Goal: Information Seeking & Learning: Learn about a topic

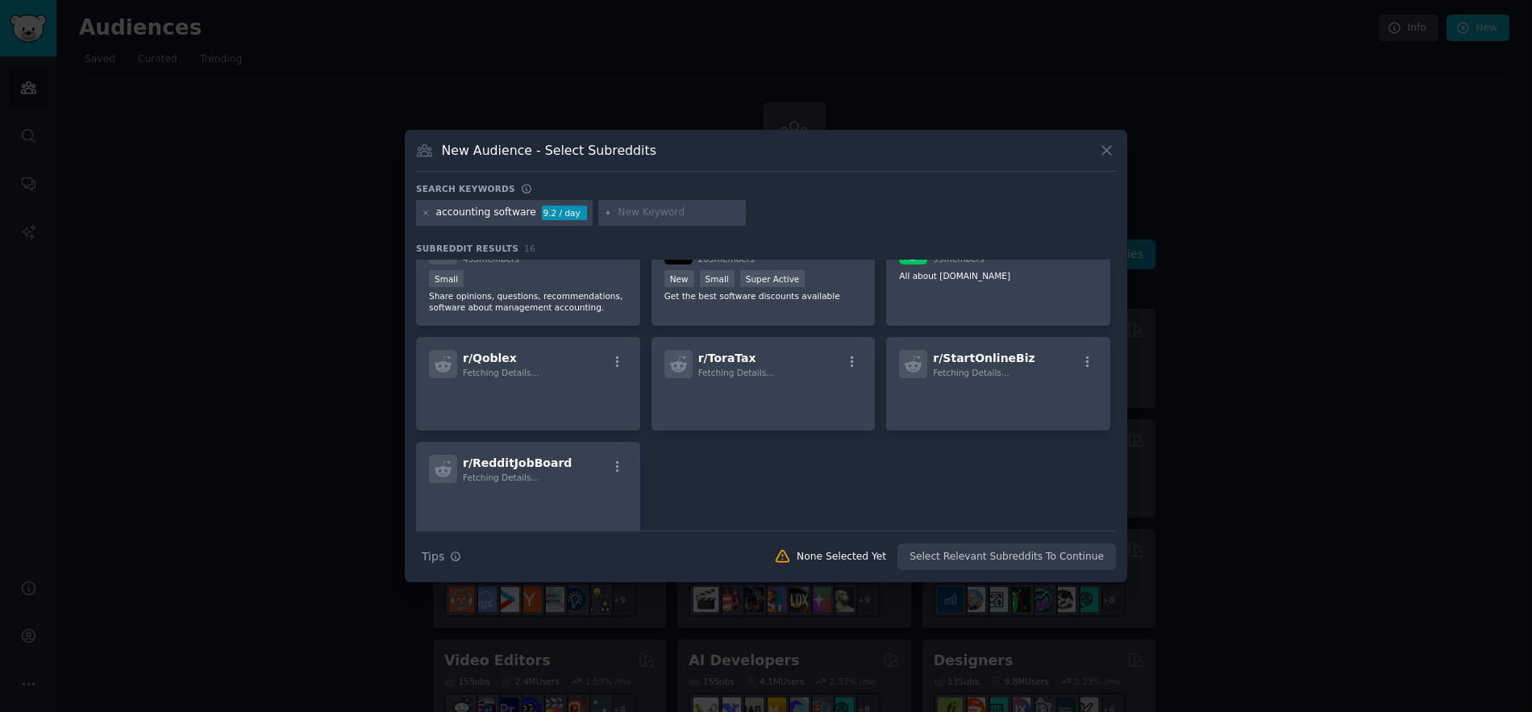
scroll to position [422, 0]
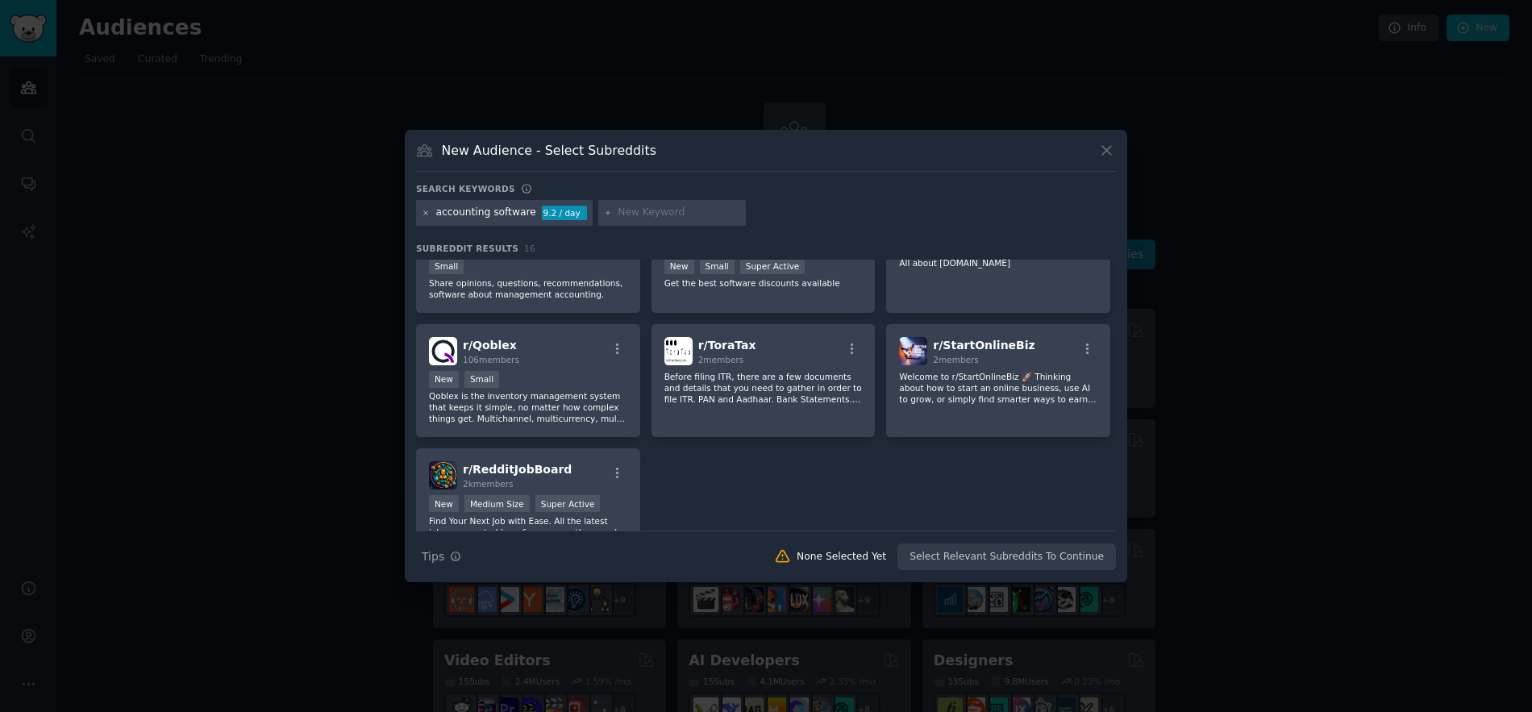
click at [428, 215] on icon at bounding box center [426, 213] width 9 height 9
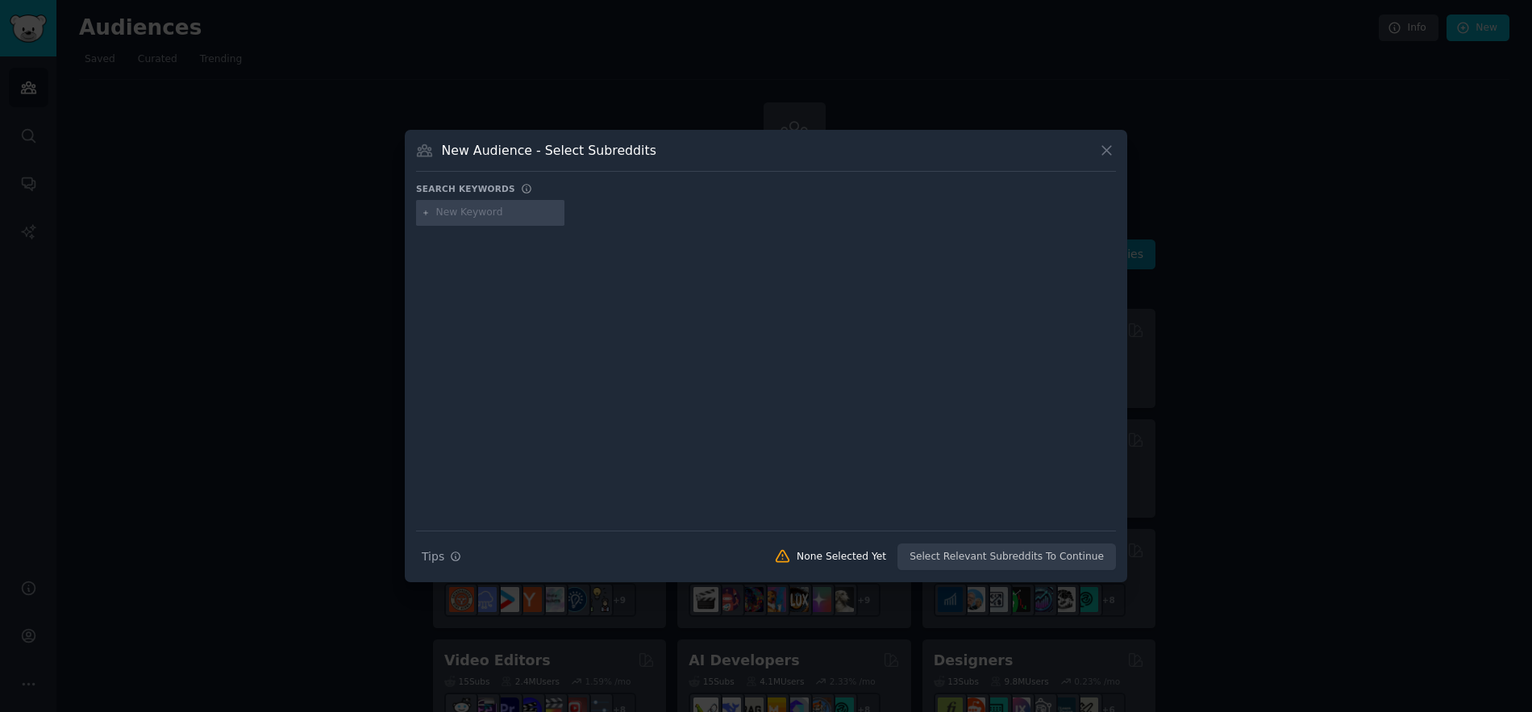
click at [503, 206] on input "text" at bounding box center [497, 213] width 123 height 15
type input "invoice"
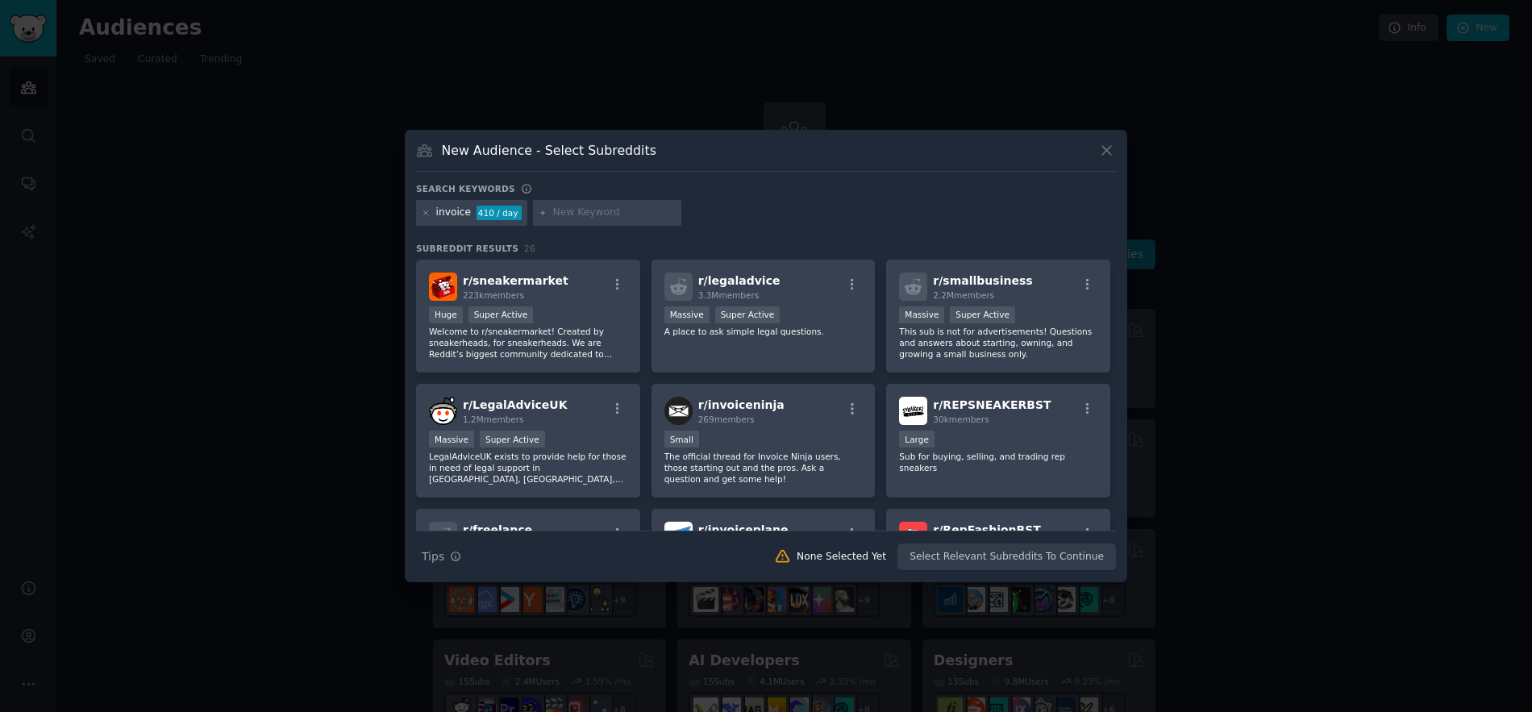
click at [420, 210] on div "invoice 410 / day" at bounding box center [471, 213] width 111 height 26
click at [424, 212] on icon at bounding box center [426, 213] width 9 height 9
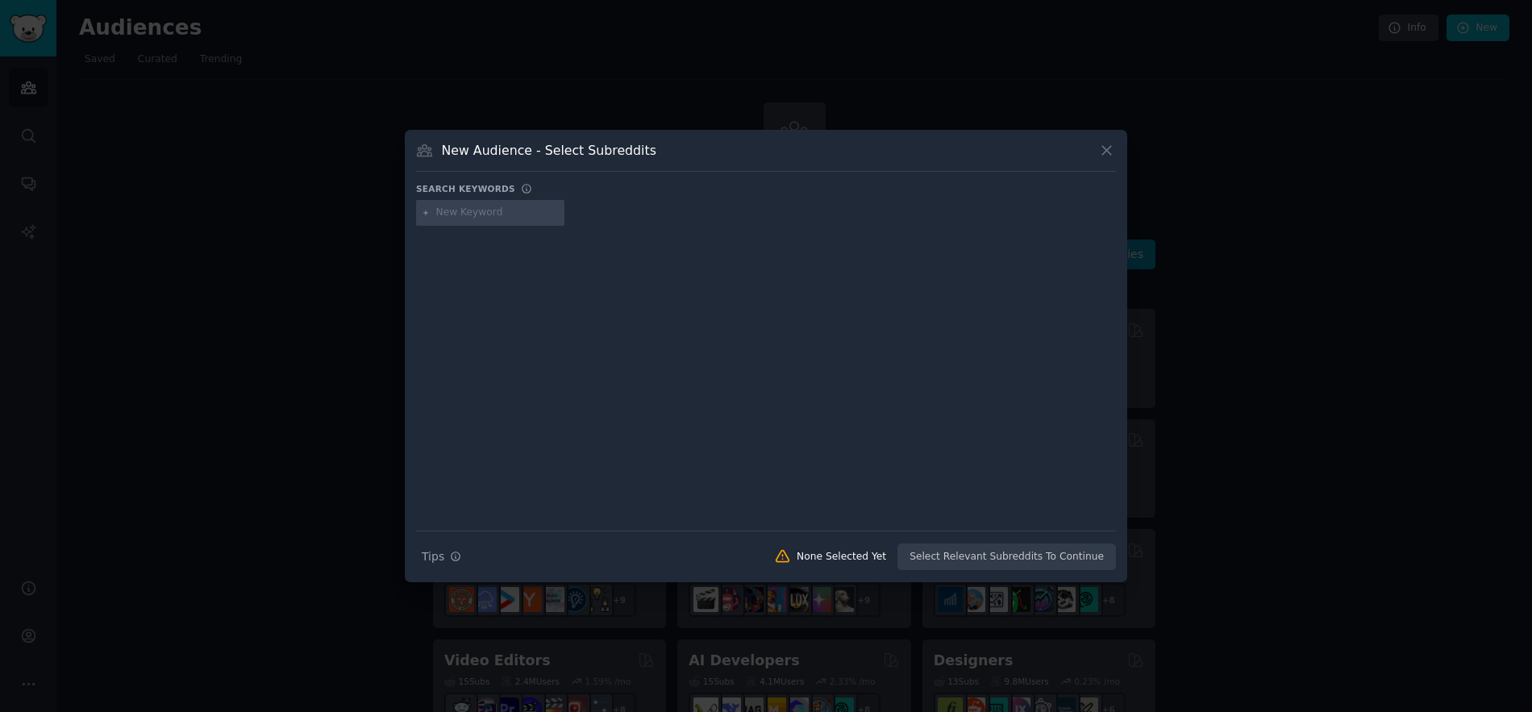
click at [445, 212] on input "text" at bounding box center [497, 213] width 123 height 15
type input "invoice software"
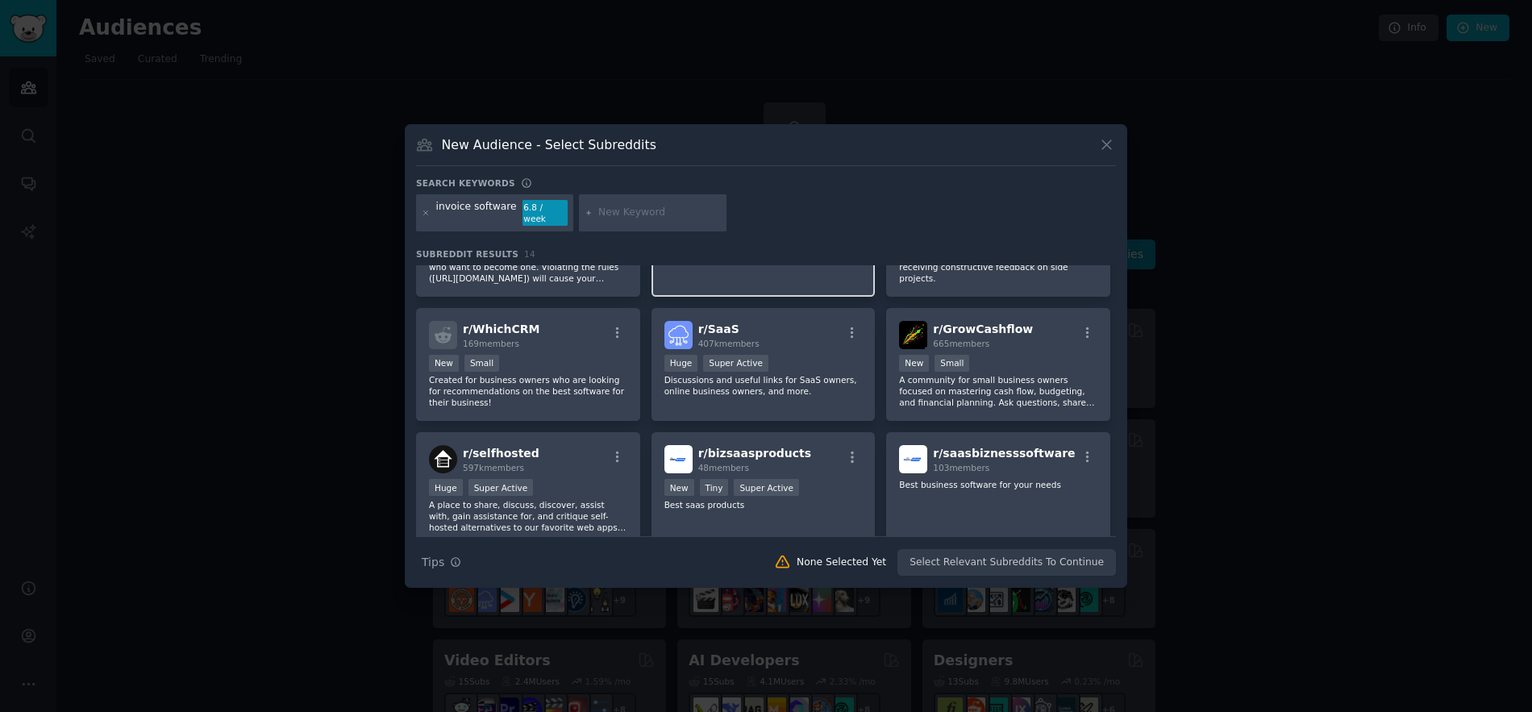
scroll to position [222, 0]
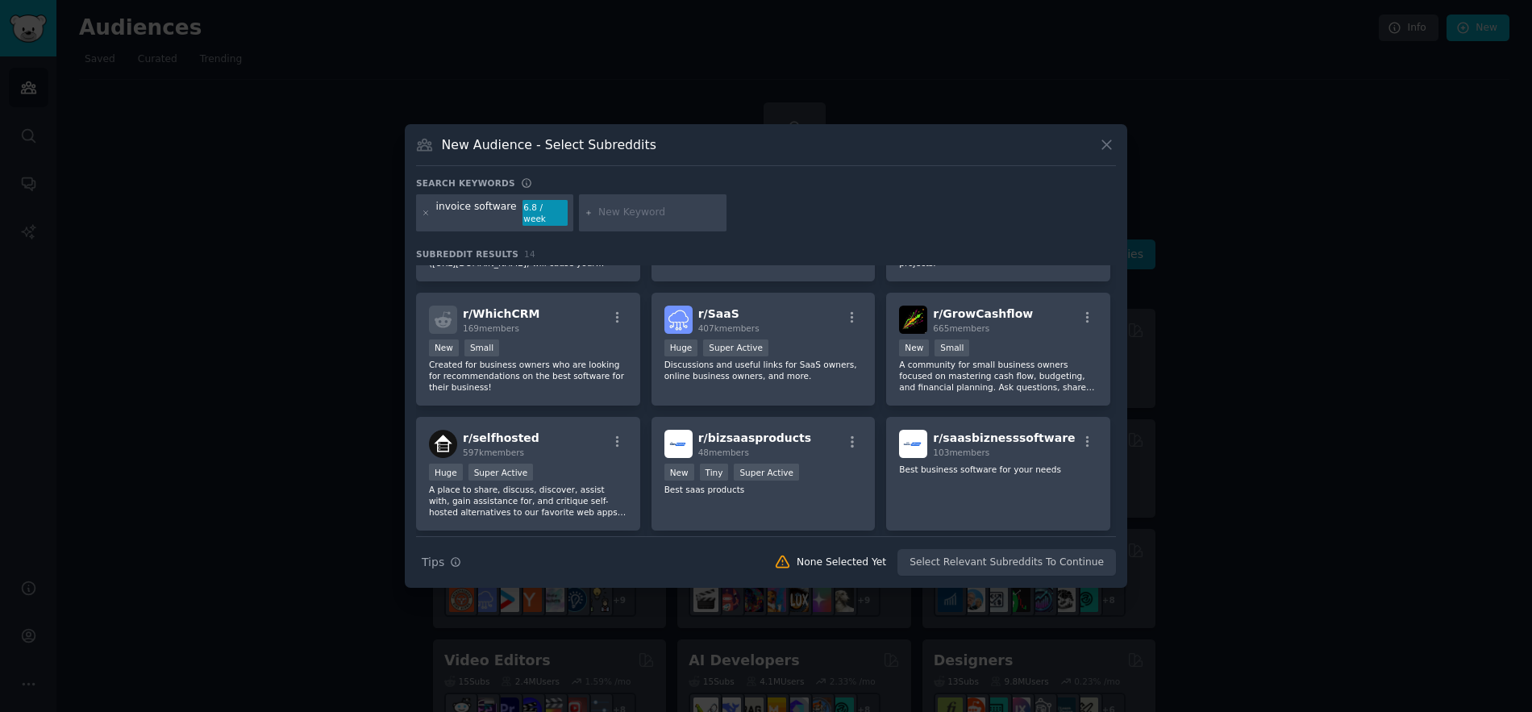
click at [428, 218] on div at bounding box center [426, 213] width 9 height 26
click at [428, 213] on icon at bounding box center [426, 213] width 9 height 9
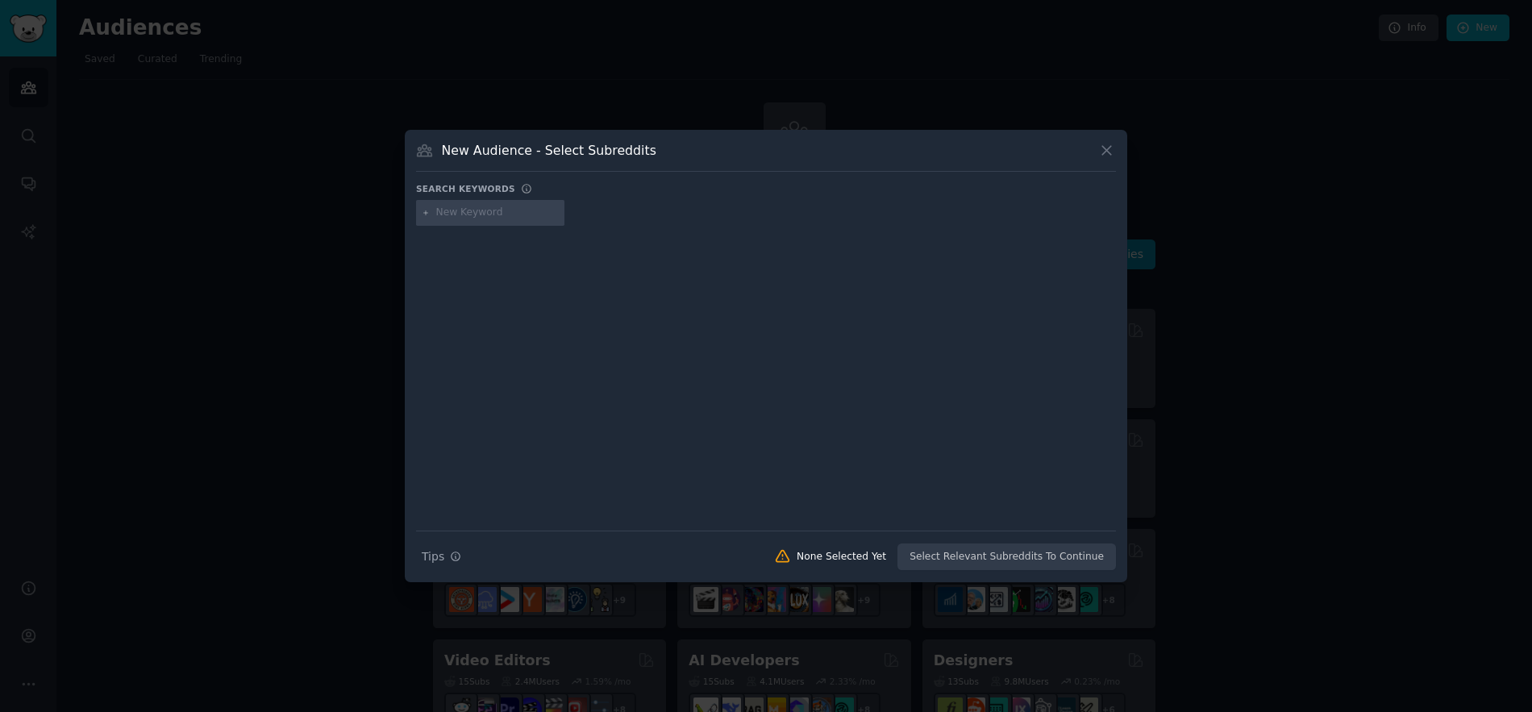
click at [436, 214] on input "text" at bounding box center [497, 213] width 123 height 15
paste input "billing software"
type input "billing software"
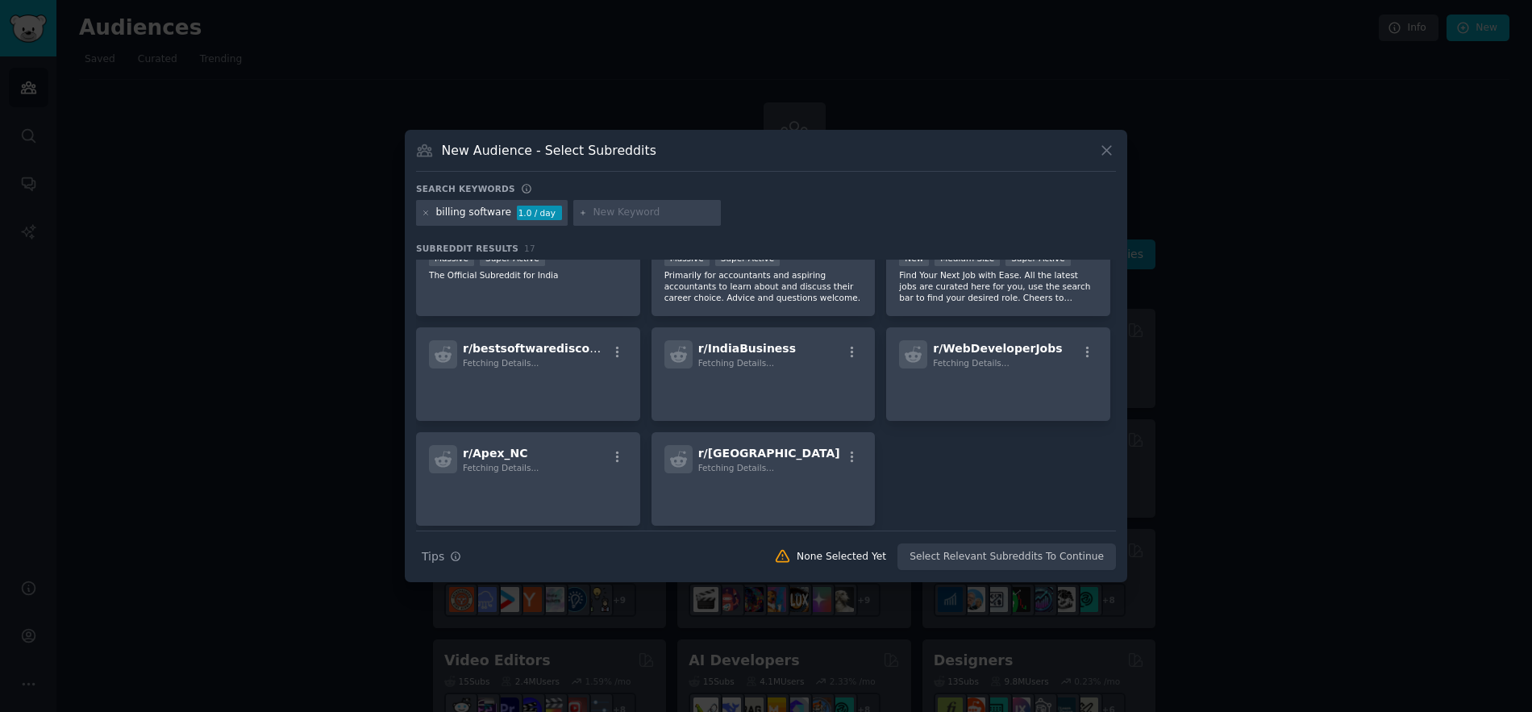
scroll to position [446, 0]
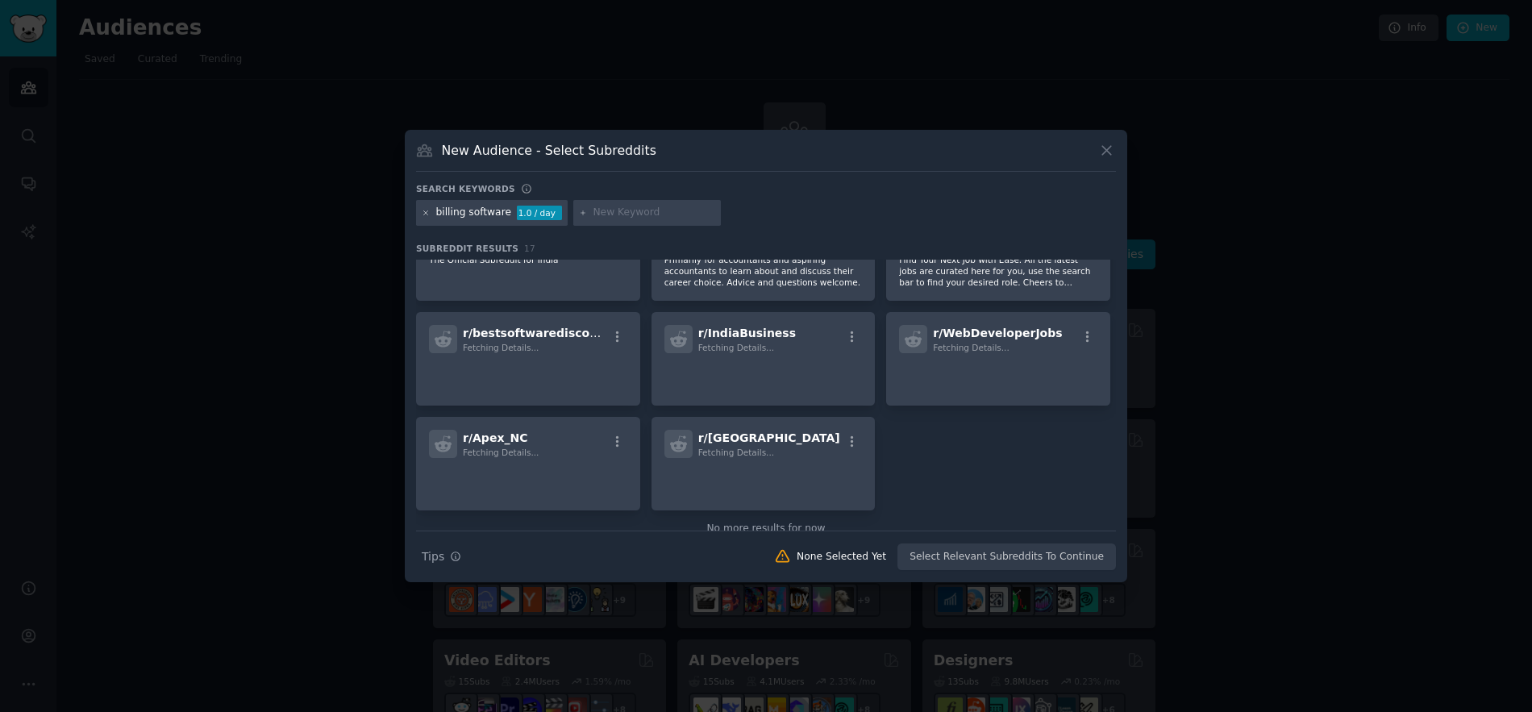
click at [426, 216] on icon at bounding box center [426, 213] width 9 height 9
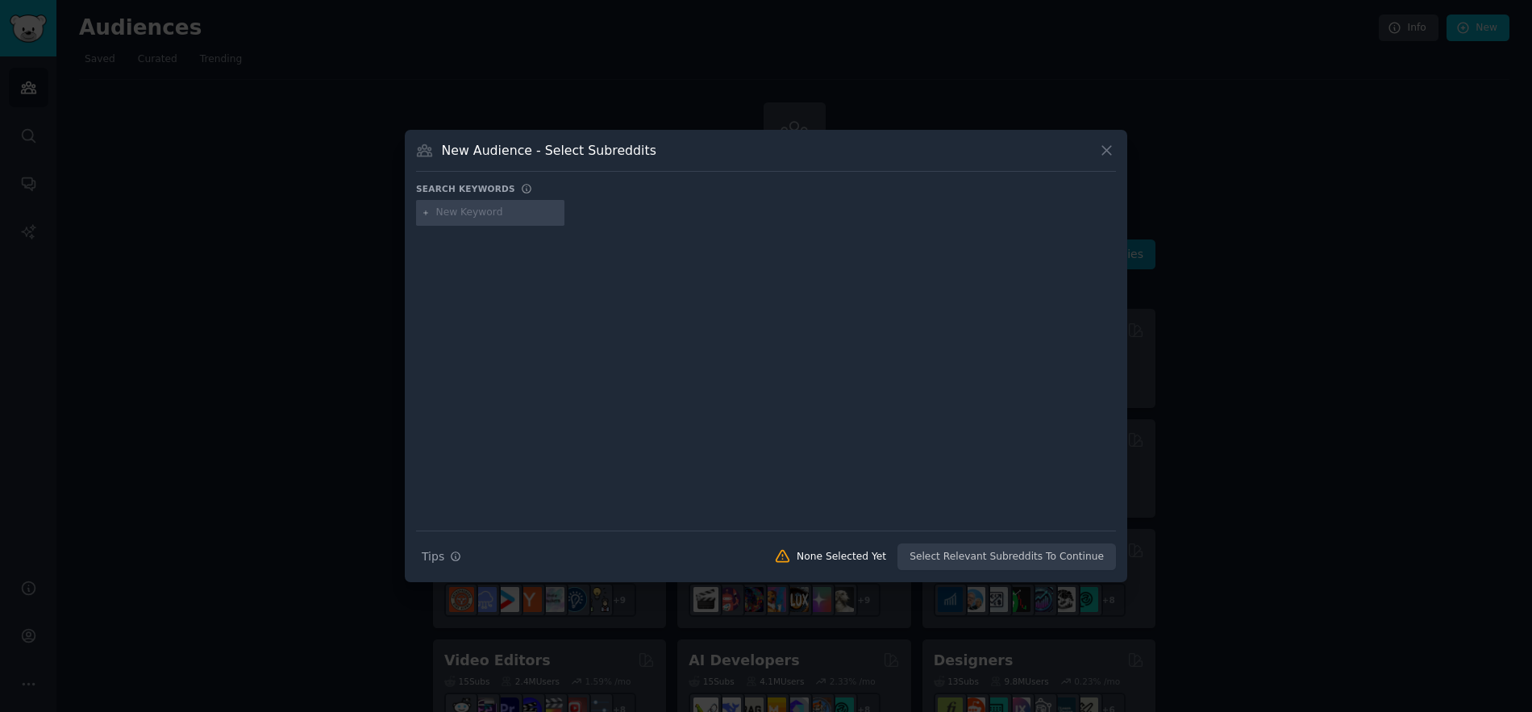
click at [506, 214] on input "text" at bounding box center [497, 213] width 123 height 15
paste input "inovicing software"
type input "inovicing software"
click at [430, 212] on div "inovicing software" at bounding box center [499, 213] width 166 height 26
click at [425, 213] on icon at bounding box center [426, 212] width 4 height 4
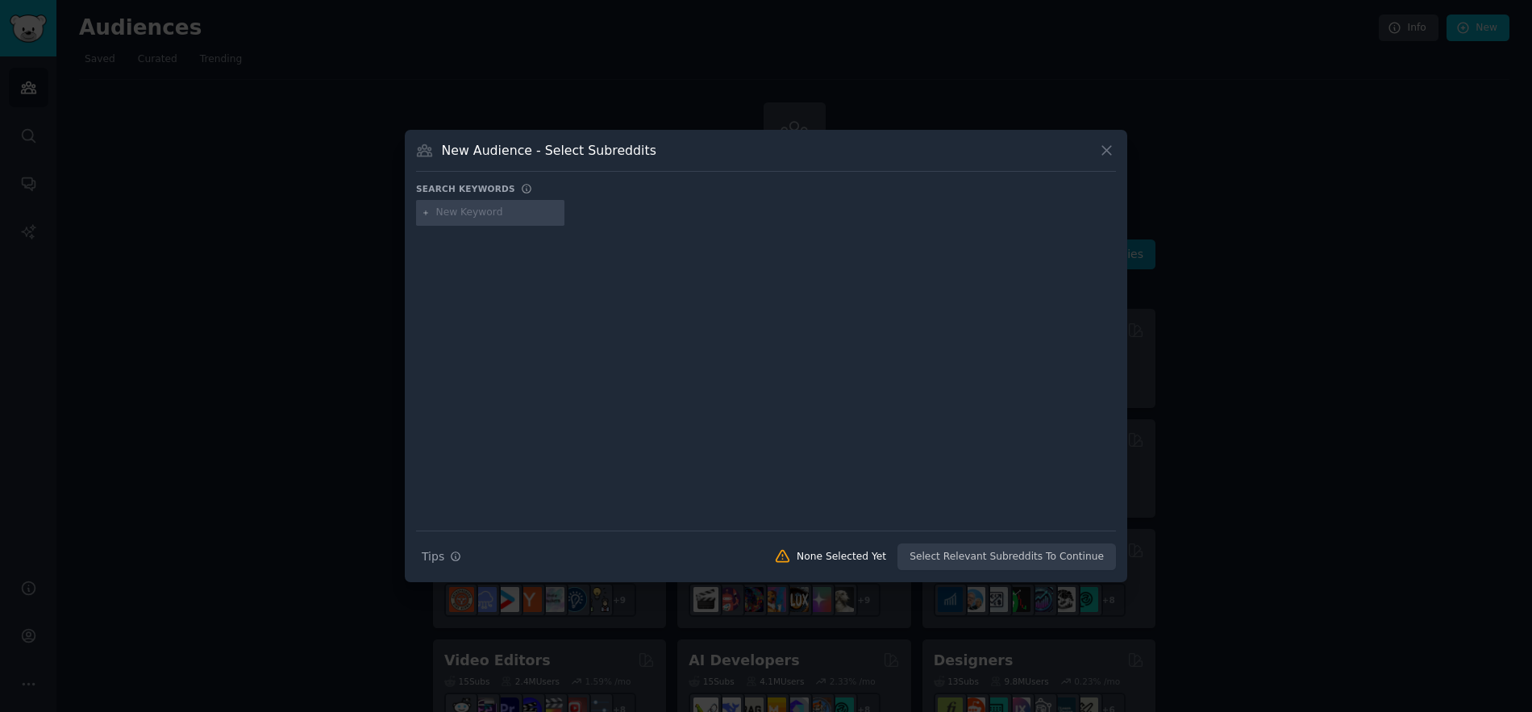
click at [452, 213] on input "text" at bounding box center [497, 213] width 123 height 15
paste input "khatabook"
type input "khatabook"
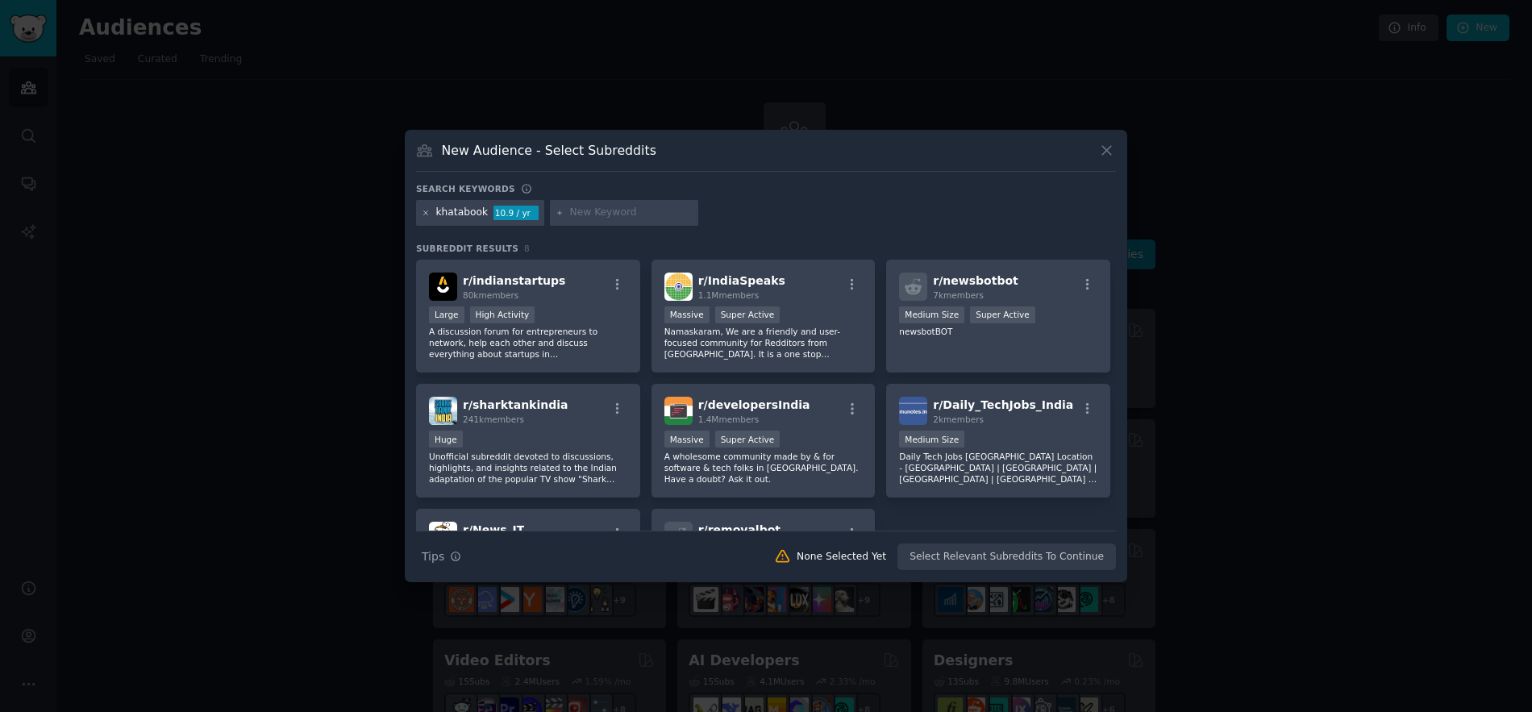
click at [427, 212] on icon at bounding box center [426, 213] width 9 height 9
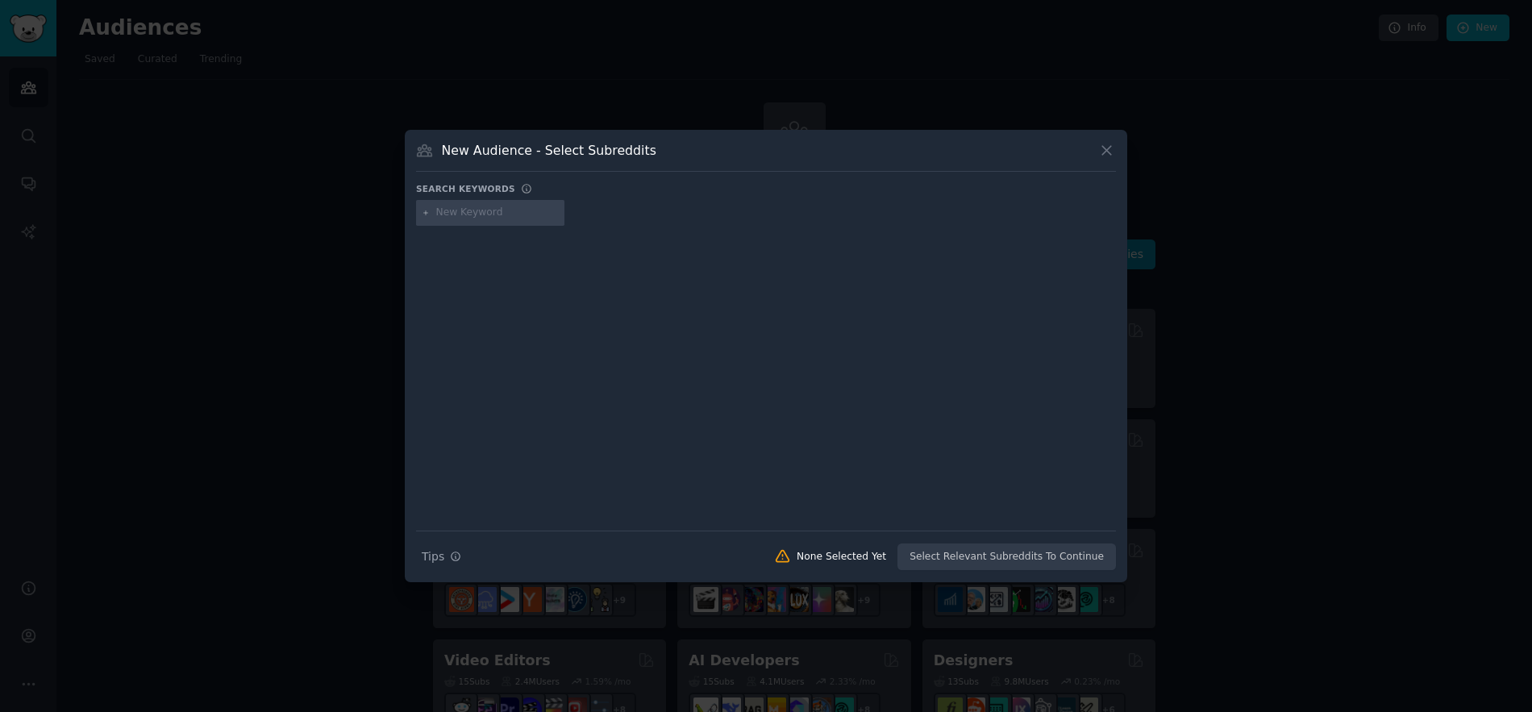
click at [519, 206] on input "text" at bounding box center [497, 213] width 123 height 15
paste input "mybillbook app"
type input "mybillbook app"
click at [426, 212] on icon at bounding box center [426, 212] width 4 height 4
click at [463, 215] on input "text" at bounding box center [497, 213] width 123 height 15
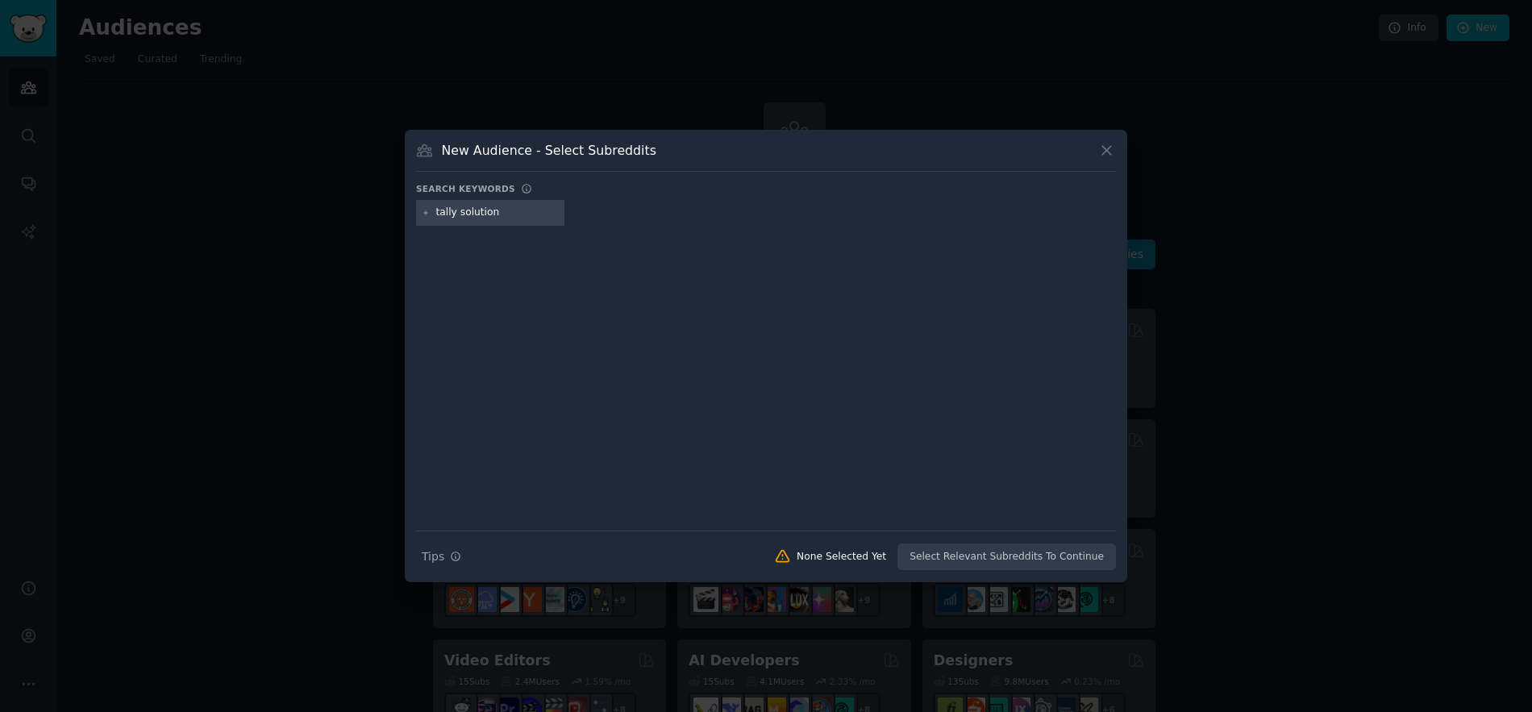
type input "tally solutions"
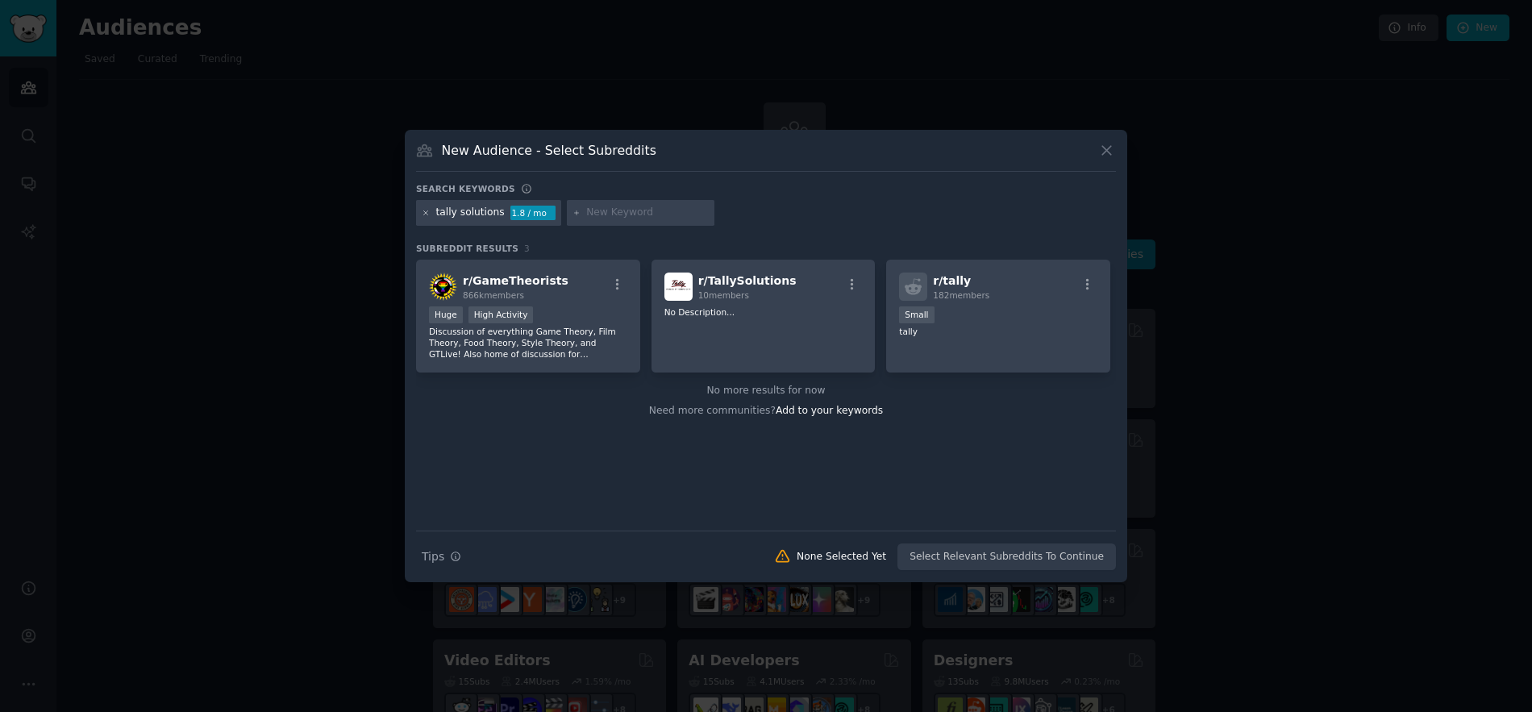
click at [426, 214] on icon at bounding box center [426, 213] width 9 height 9
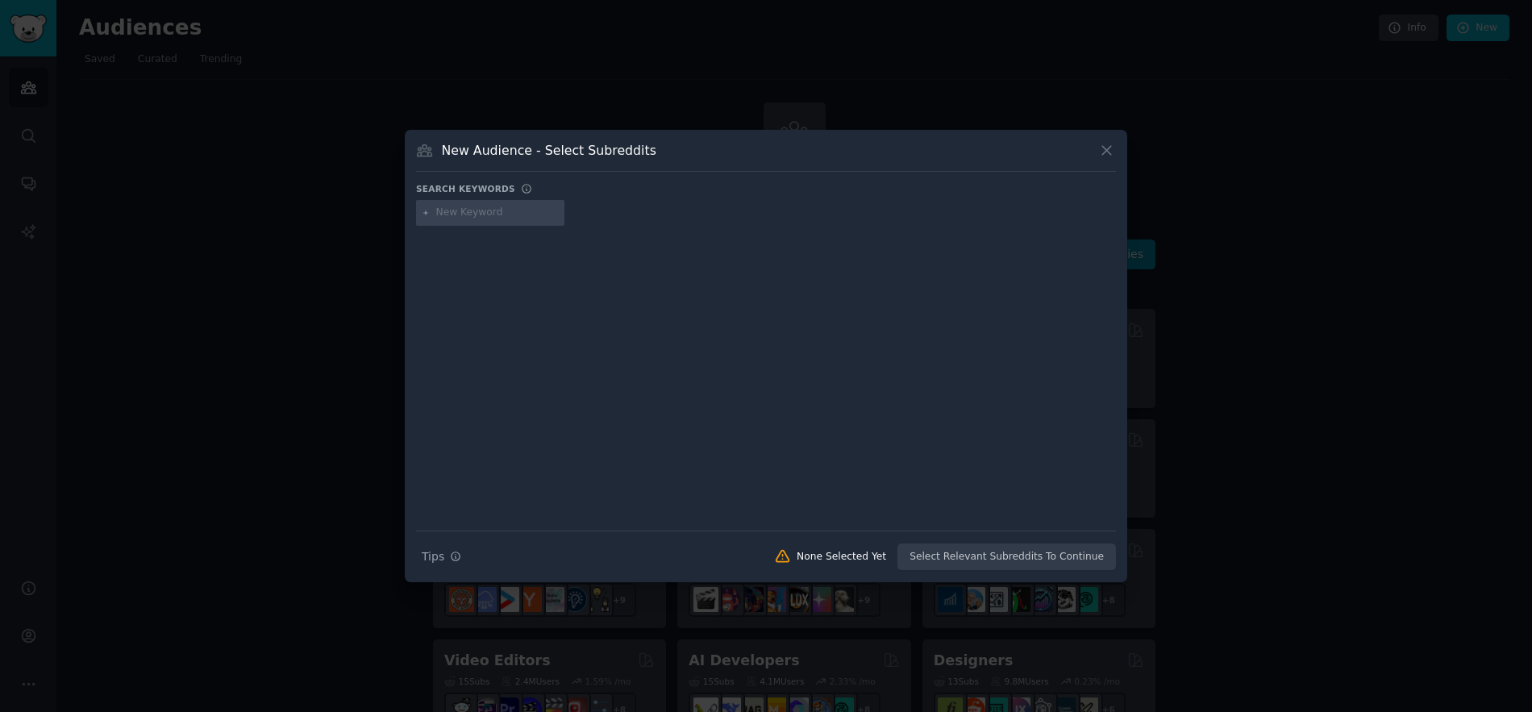
click at [436, 214] on input "text" at bounding box center [497, 213] width 123 height 15
paste input "vyapar"
type input "vyapar"
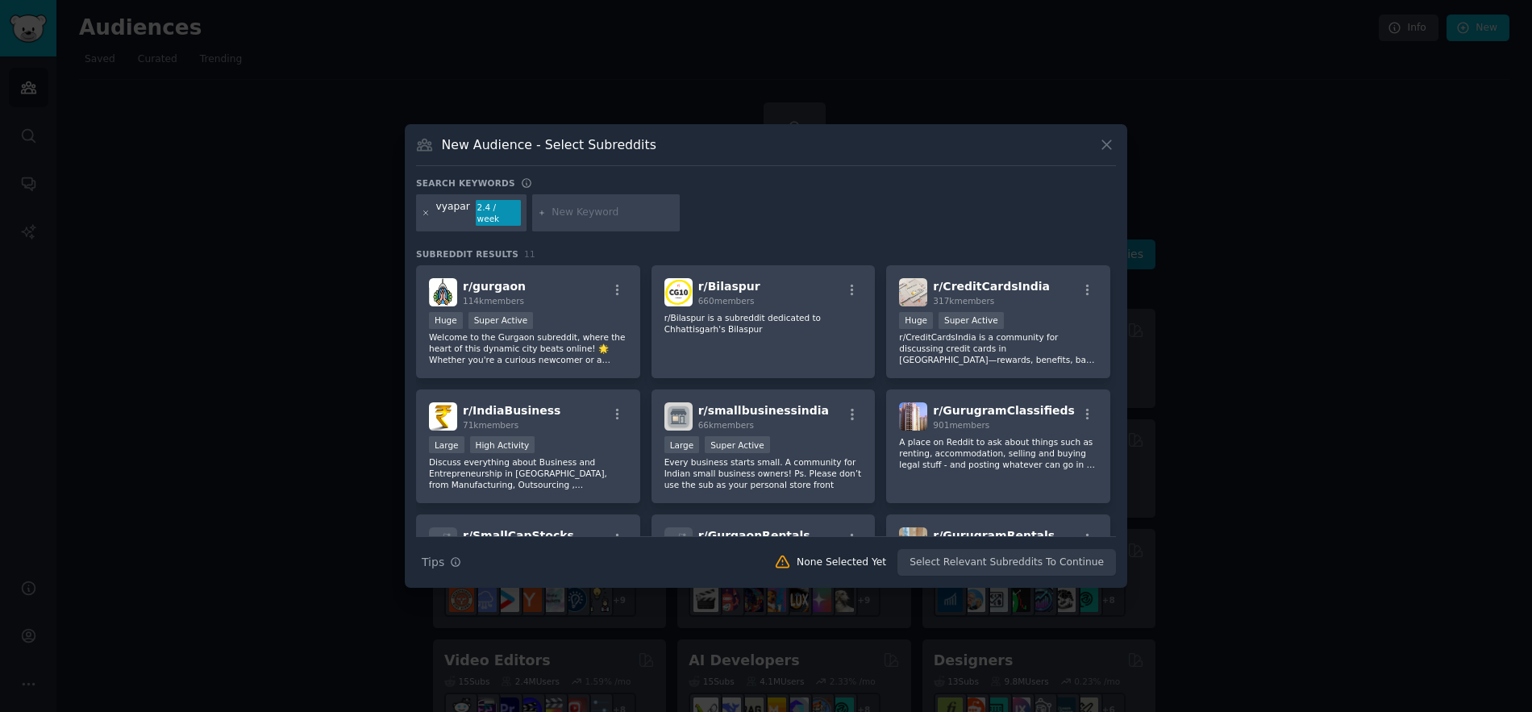
click at [429, 215] on icon at bounding box center [426, 213] width 9 height 9
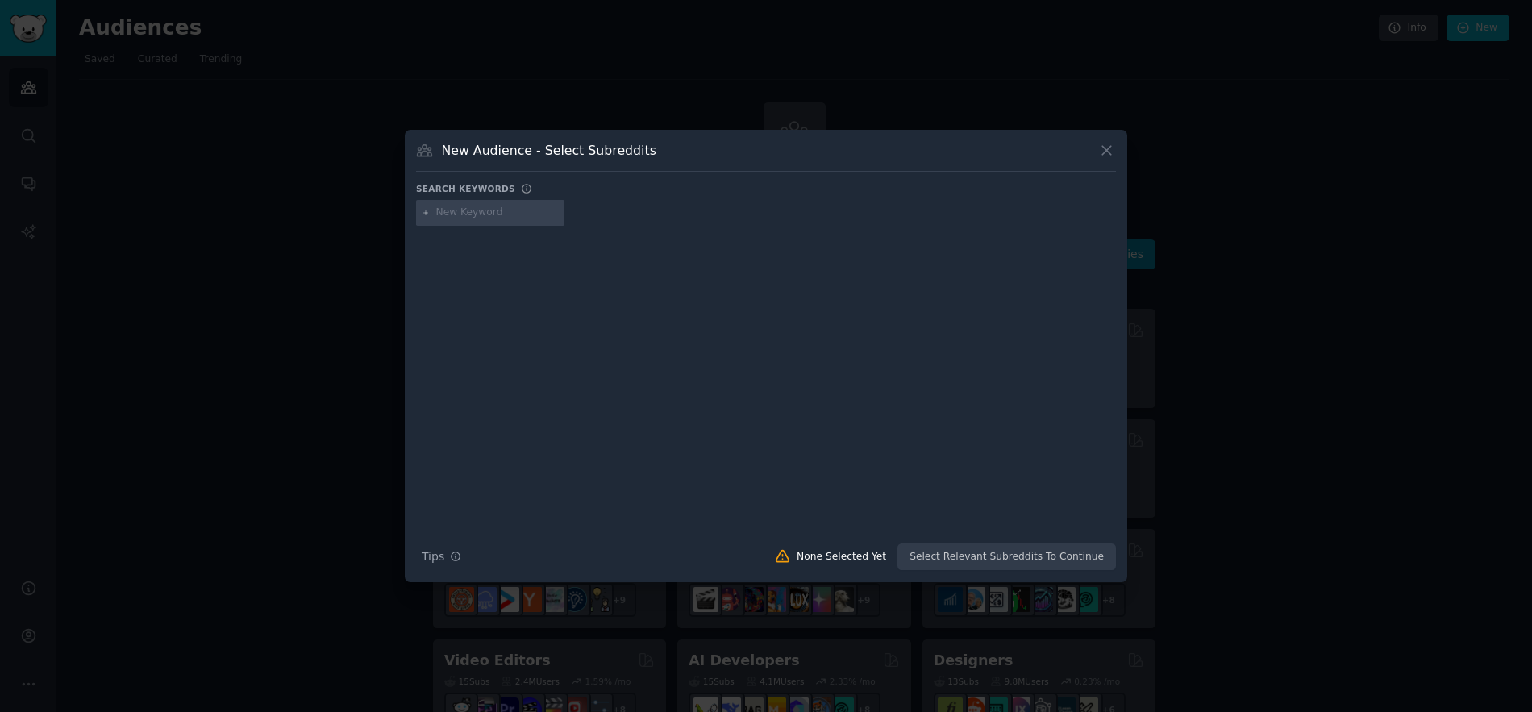
click at [440, 215] on input "text" at bounding box center [497, 213] width 123 height 15
paste input "zoho books"
type input "zoho books"
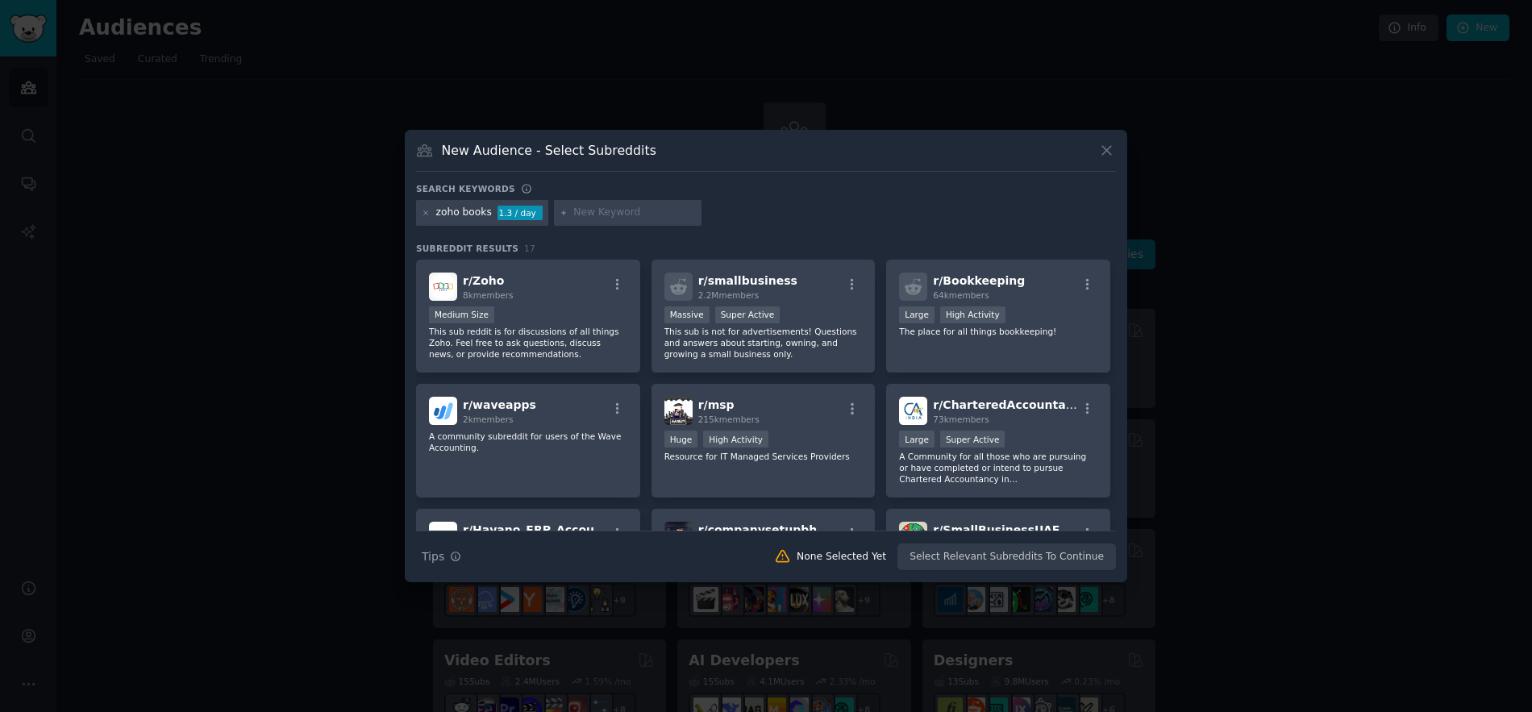
click at [427, 218] on div at bounding box center [426, 213] width 9 height 15
click at [426, 216] on icon at bounding box center [426, 213] width 9 height 9
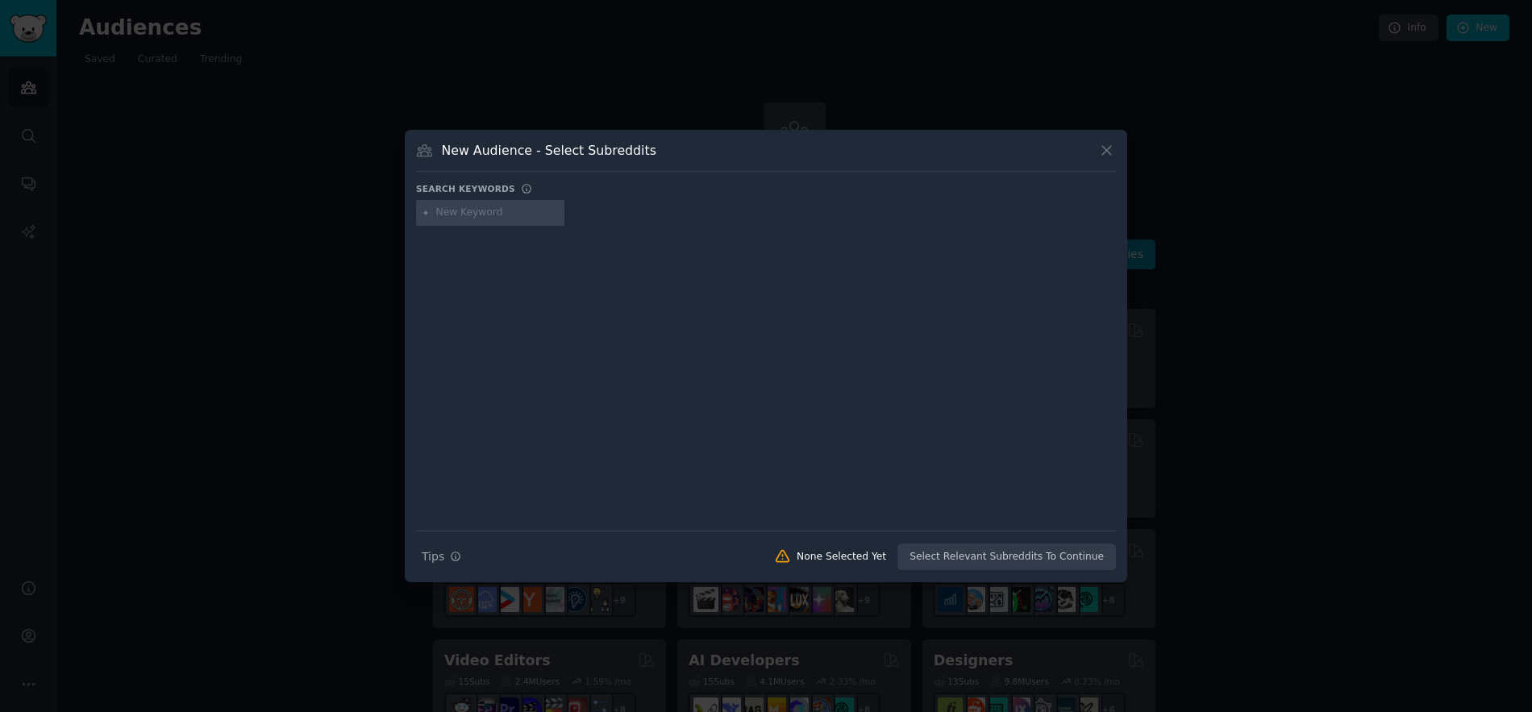
click at [426, 216] on icon at bounding box center [426, 213] width 9 height 9
click at [451, 213] on input "text" at bounding box center [497, 213] width 123 height 15
paste input "swipe billing"
type input "swipe billing"
click at [430, 216] on div "swipe billing" at bounding box center [484, 213] width 137 height 26
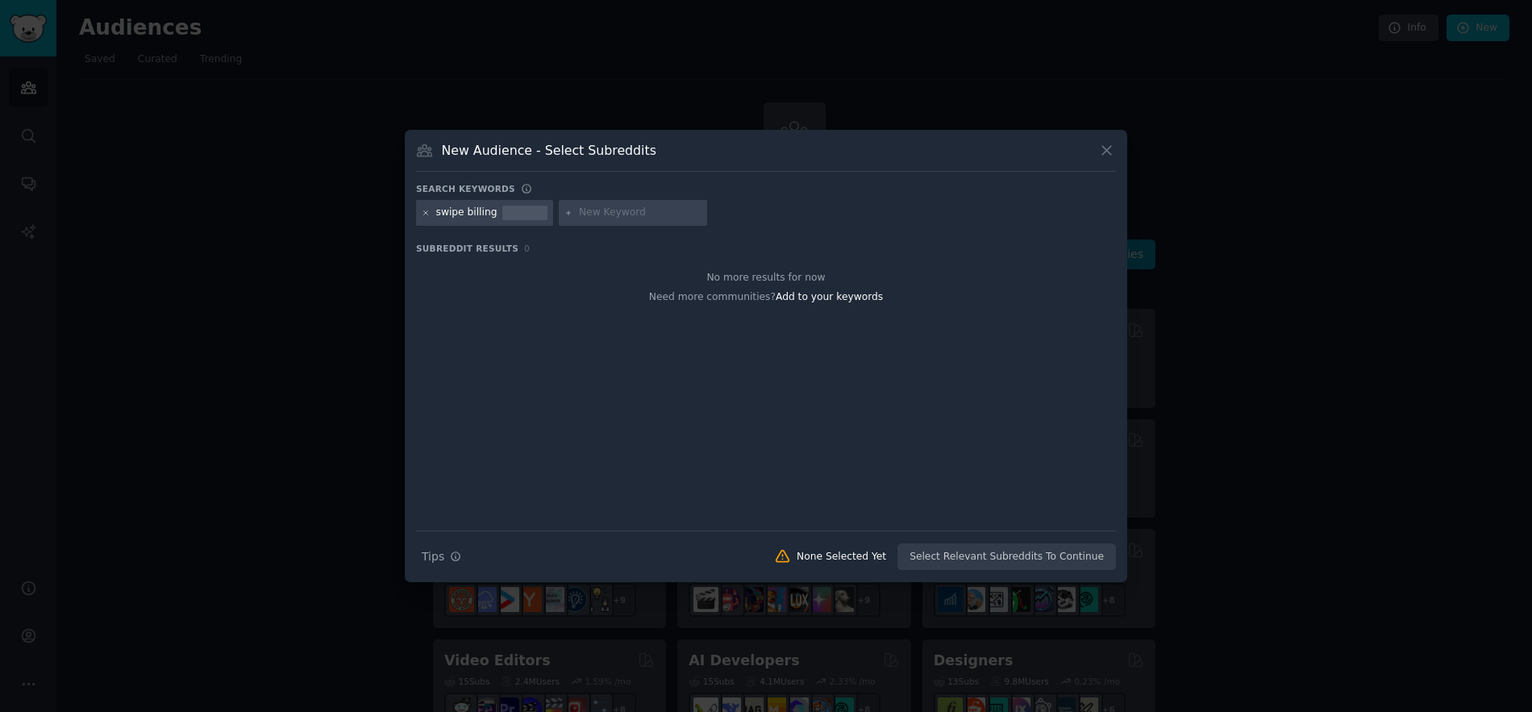
click at [426, 215] on icon at bounding box center [426, 213] width 9 height 9
click at [498, 214] on input "text" at bounding box center [497, 213] width 123 height 15
paste input "vyapar apps"
type input "vyapar apps"
click at [425, 212] on icon at bounding box center [426, 212] width 4 height 4
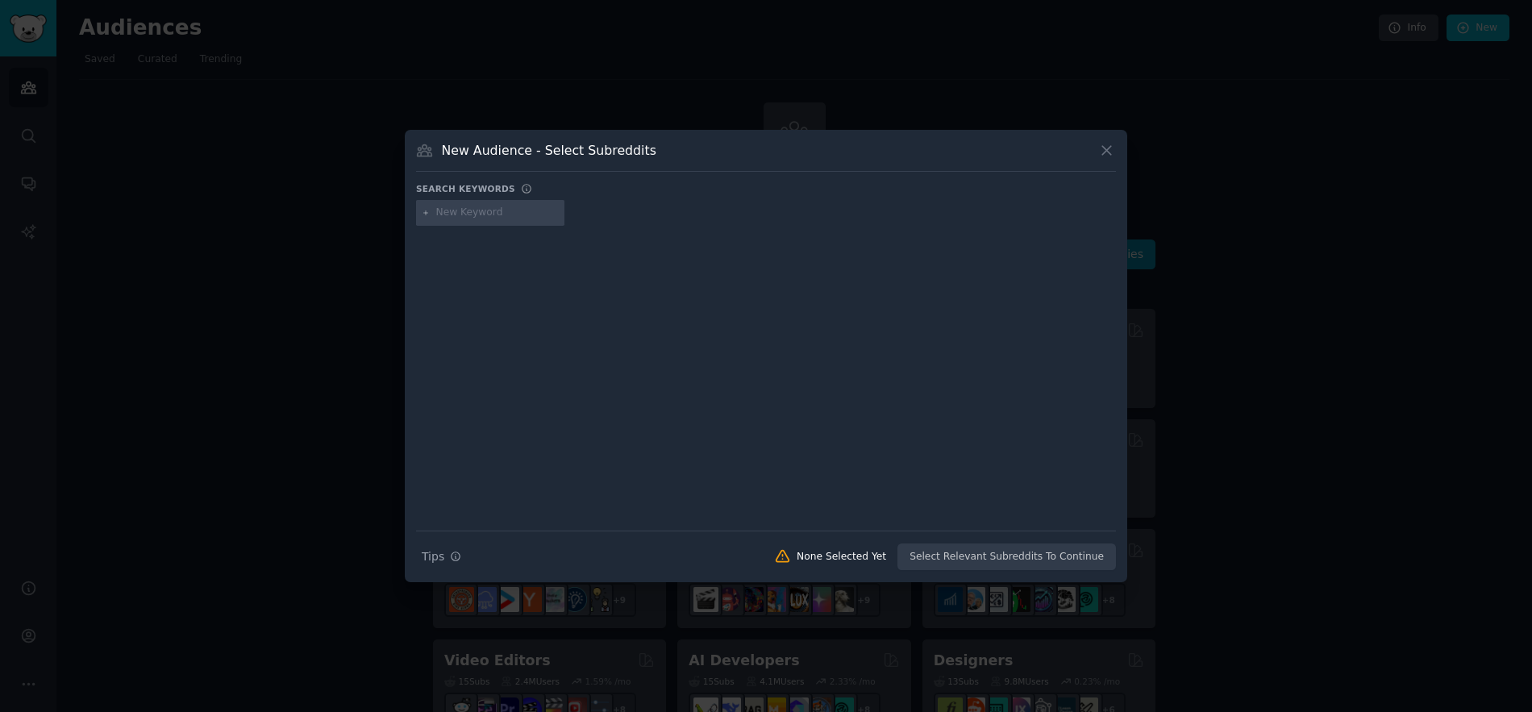
click at [940, 52] on div at bounding box center [766, 356] width 1532 height 712
